Goal: Contribute content: Add original content to the website for others to see

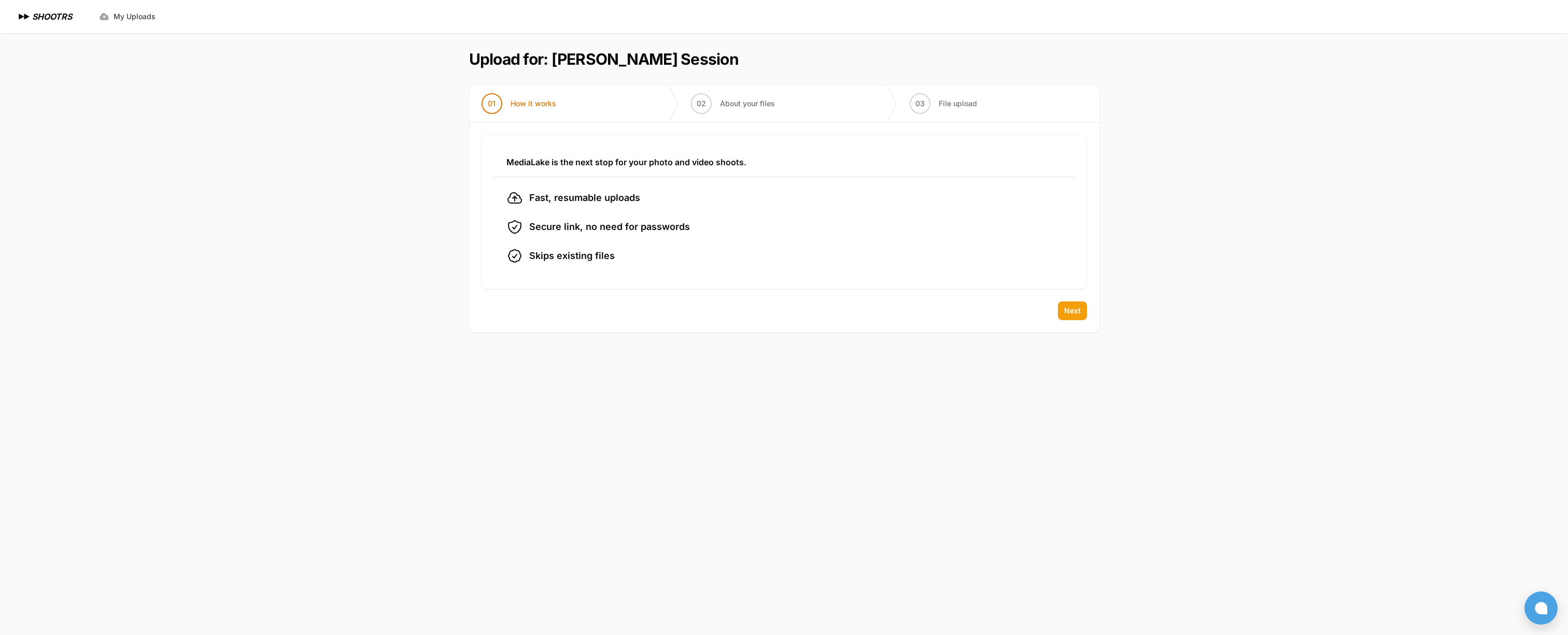
click at [1066, 307] on span "Next" at bounding box center [1072, 311] width 17 height 11
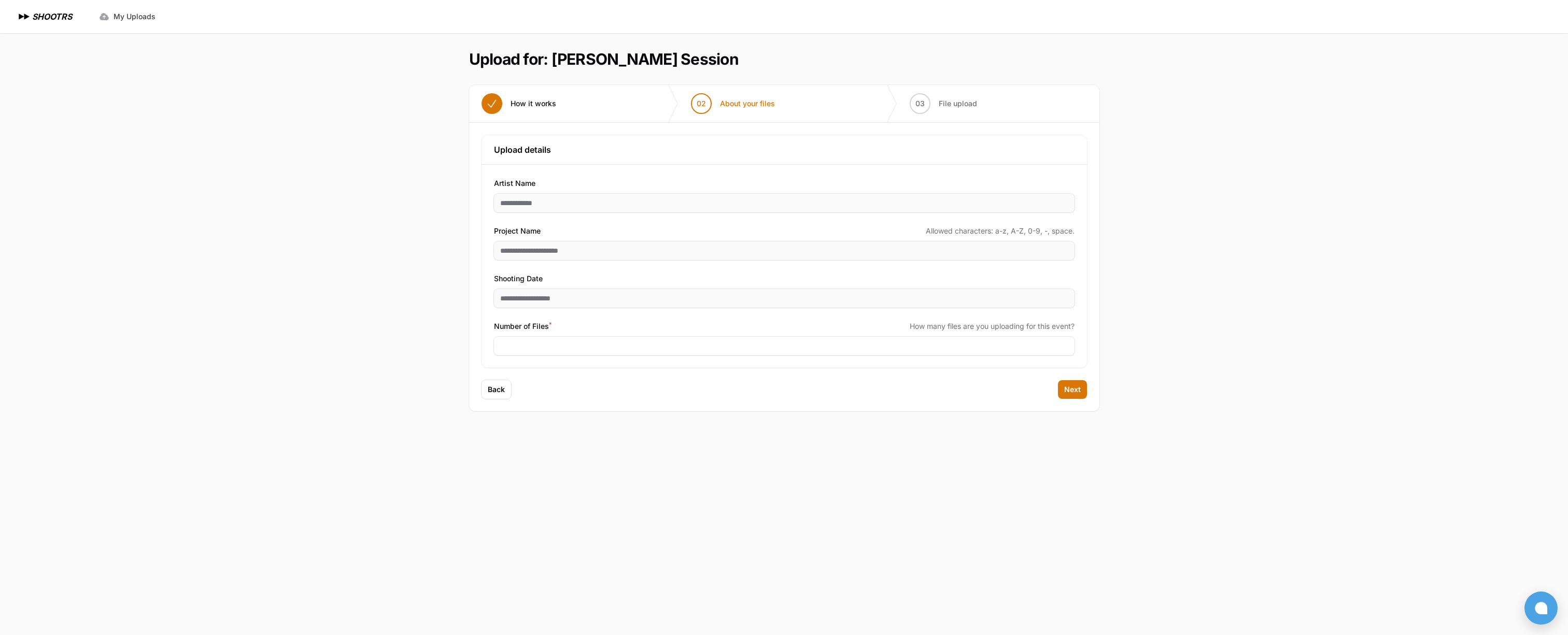
click at [532, 336] on div "Number of Files * How many files are you uploading for this event?" at bounding box center [784, 338] width 581 height 35
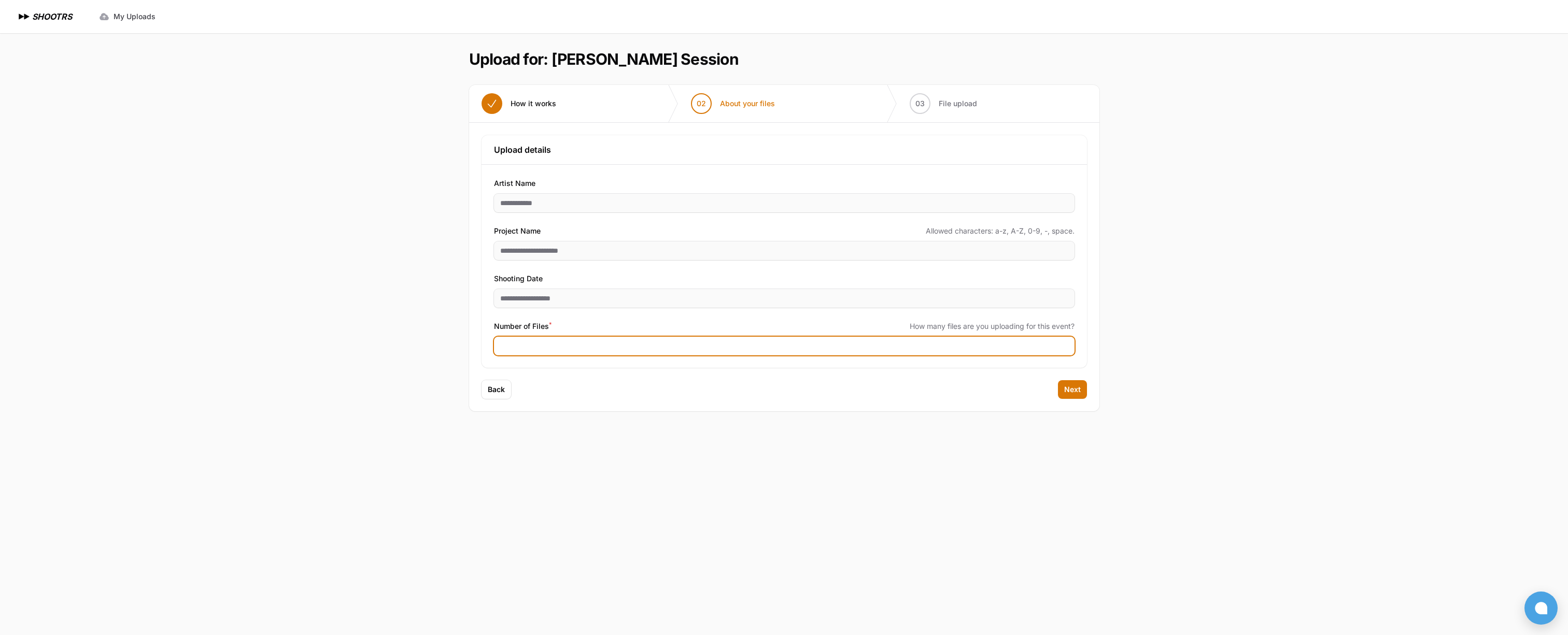
click at [532, 344] on input "Number of Files *" at bounding box center [784, 346] width 581 height 19
type input "***"
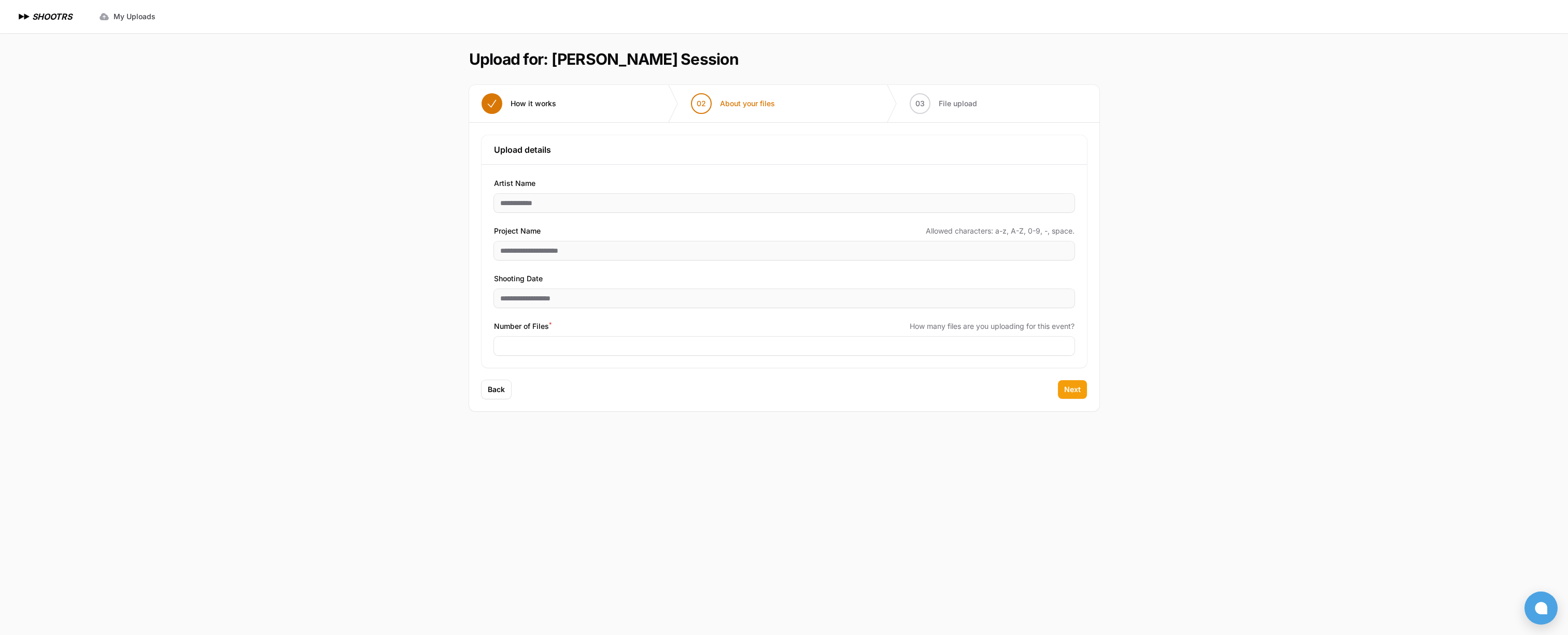
click at [1075, 397] on button "Next" at bounding box center [1072, 389] width 29 height 19
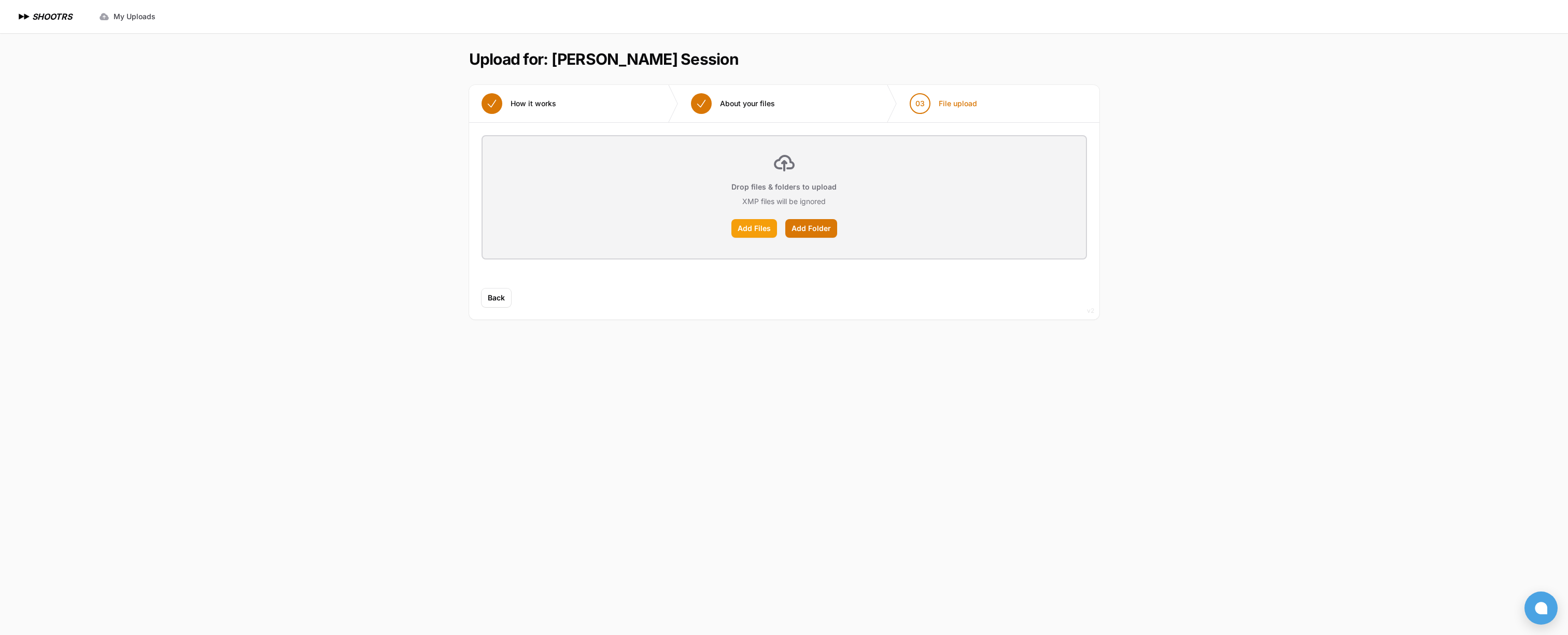
click at [757, 229] on label "Add Files" at bounding box center [754, 229] width 45 height 19
click at [0, 0] on input "Add Files" at bounding box center [0, 0] width 0 height 0
